Goal: Use online tool/utility: Use online tool/utility

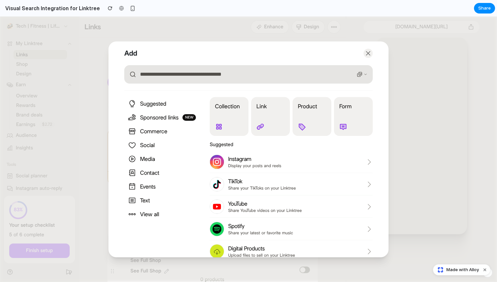
click at [368, 54] on icon "button" at bounding box center [368, 53] width 7 height 7
click at [375, 50] on header "Add Demo Visual Search" at bounding box center [249, 53] width 280 height 24
click at [355, 24] on div at bounding box center [248, 148] width 497 height 265
click at [226, 104] on p "Collection" at bounding box center [227, 106] width 25 height 8
click at [263, 109] on p "Link" at bounding box center [261, 106] width 11 height 8
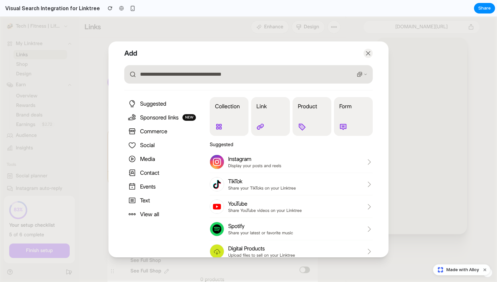
click at [307, 117] on button "Product" at bounding box center [312, 116] width 39 height 39
click at [342, 116] on button "Form" at bounding box center [353, 116] width 39 height 39
click at [145, 102] on span "Suggested" at bounding box center [153, 104] width 26 height 8
click at [145, 115] on span "Sponsored links" at bounding box center [159, 117] width 38 height 8
click at [146, 134] on span "Commerce" at bounding box center [153, 131] width 27 height 8
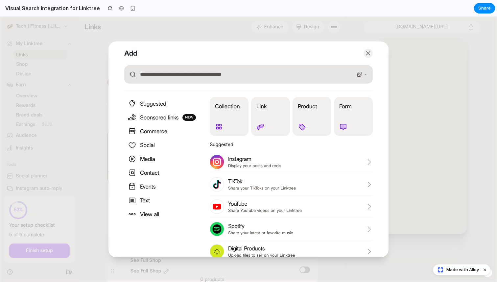
click at [147, 152] on link "Media" at bounding box center [163, 158] width 79 height 13
click at [146, 171] on span "Contact" at bounding box center [149, 173] width 19 height 8
click at [146, 182] on span "Events" at bounding box center [148, 186] width 16 height 8
click at [146, 200] on span "Text" at bounding box center [145, 200] width 10 height 8
click at [142, 212] on span "View all" at bounding box center [149, 214] width 19 height 8
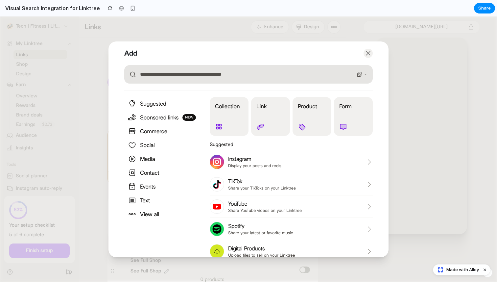
click at [266, 158] on p "Instagram" at bounding box center [295, 159] width 134 height 8
click at [368, 50] on icon "button" at bounding box center [368, 53] width 7 height 7
click at [342, 24] on div at bounding box center [248, 148] width 497 height 265
